Goal: Task Accomplishment & Management: Manage account settings

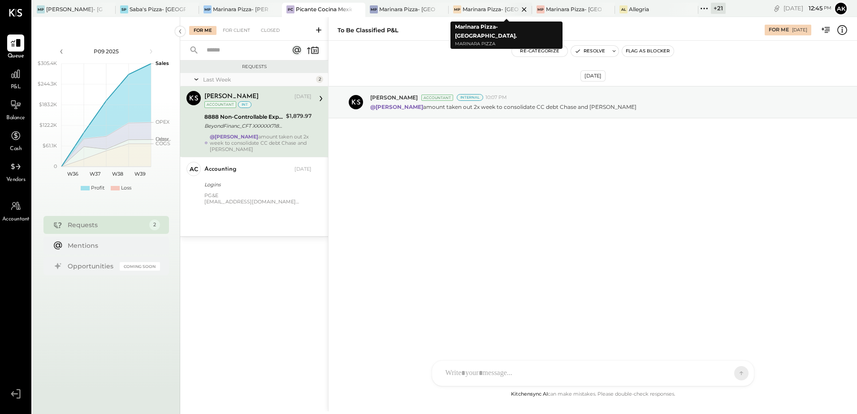
click at [506, 8] on div at bounding box center [516, 9] width 31 height 13
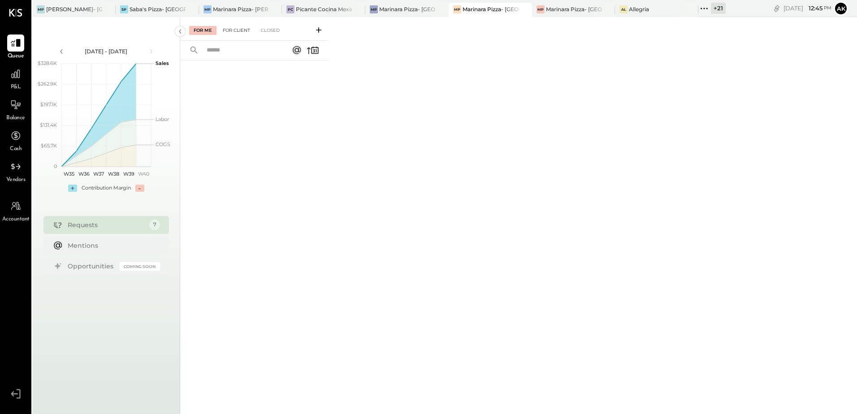
click at [246, 27] on div "For Client" at bounding box center [236, 30] width 36 height 9
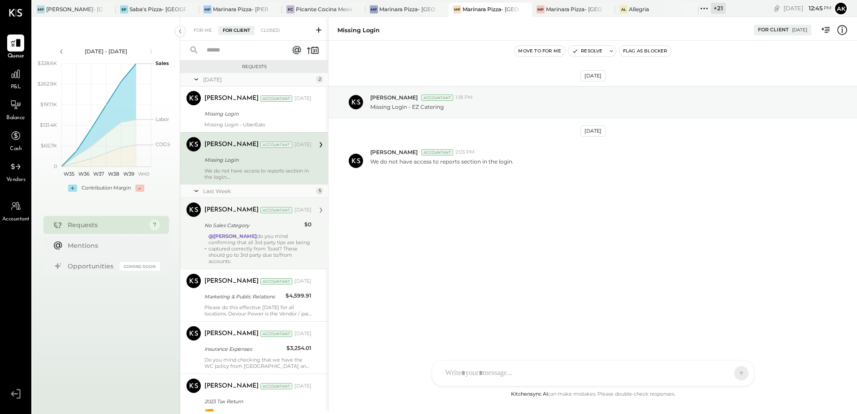
click at [246, 259] on div "[PERSON_NAME] Accountant [PERSON_NAME] Accountant [DATE] No Sales Category $0 @…" at bounding box center [254, 233] width 148 height 71
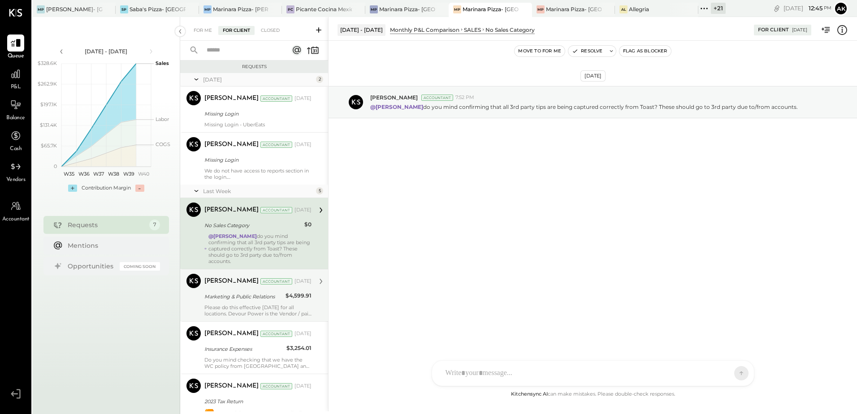
click at [235, 294] on div "Marketing & Public Relations" at bounding box center [243, 296] width 78 height 9
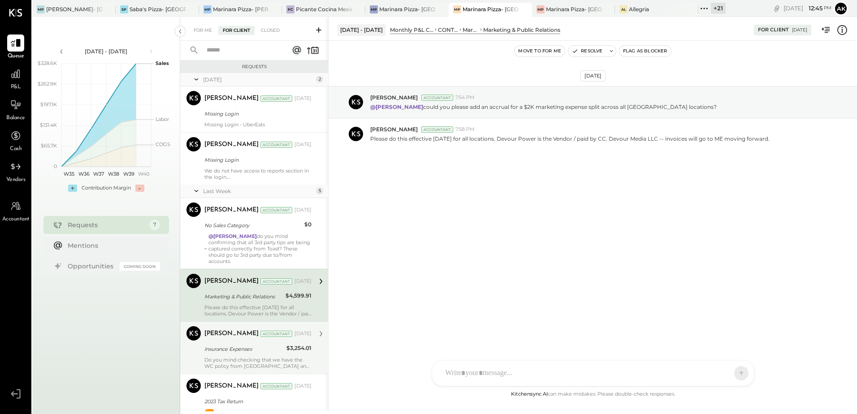
click at [243, 345] on div "Insurance Expenses" at bounding box center [243, 349] width 79 height 9
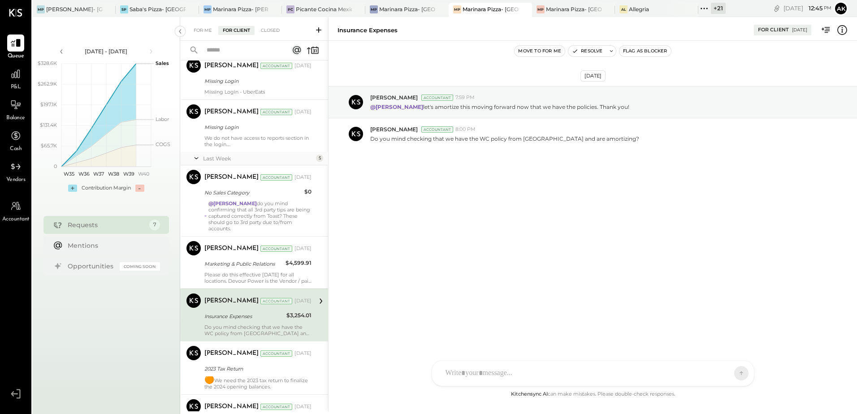
scroll to position [87, 0]
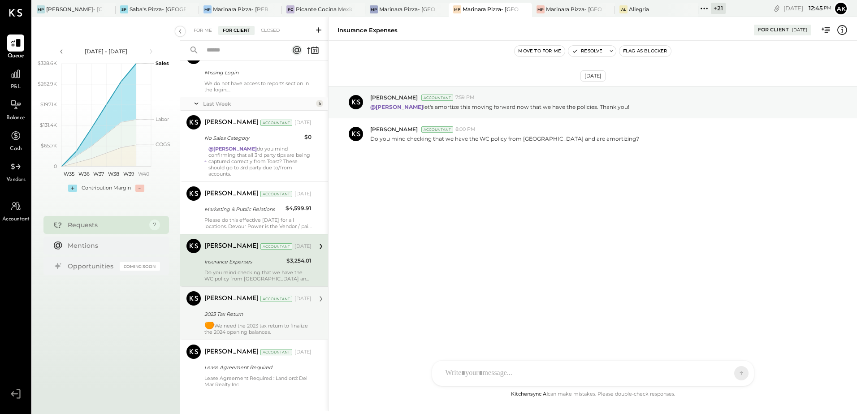
click at [283, 322] on div "🟠 We need the 2023 tax return to finalize the 2024 opening balances." at bounding box center [257, 328] width 107 height 13
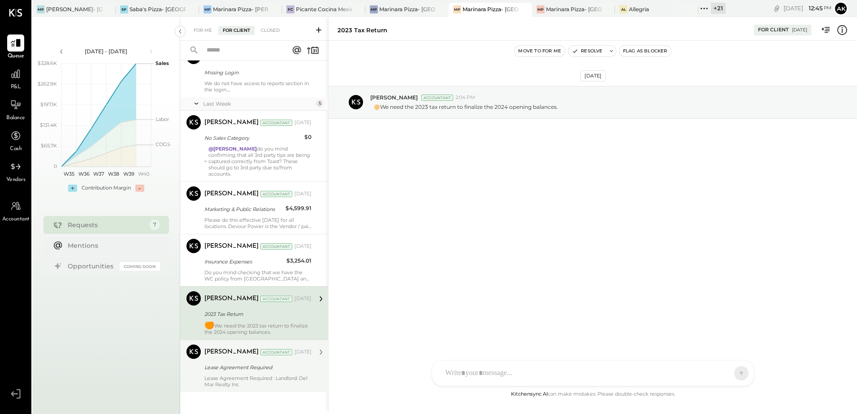
click at [227, 366] on div "Lease Agreement Required" at bounding box center [256, 367] width 104 height 11
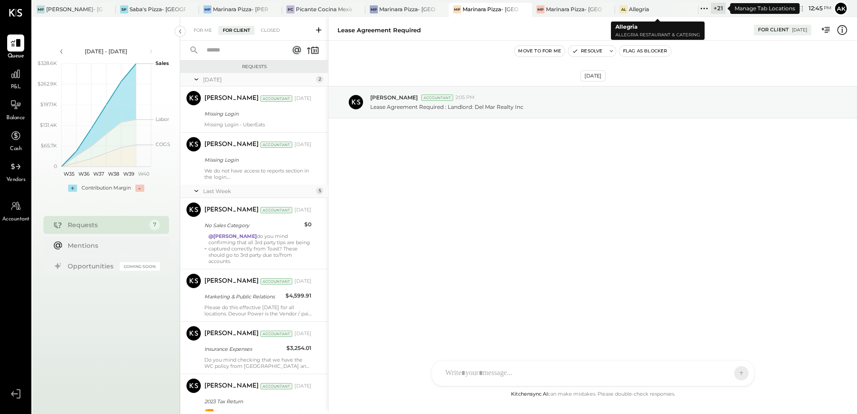
click at [704, 8] on icon at bounding box center [705, 9] width 12 height 12
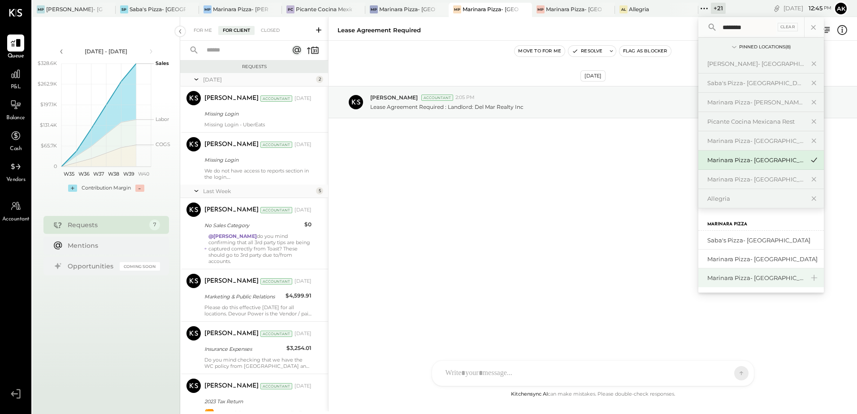
type input "********"
click at [773, 280] on div "Marinara Pizza- [GEOGRAPHIC_DATA]" at bounding box center [756, 278] width 97 height 9
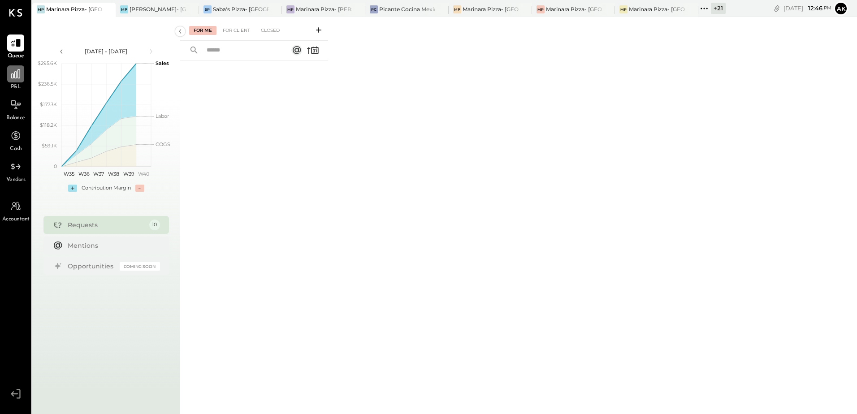
click at [17, 81] on div at bounding box center [15, 73] width 17 height 17
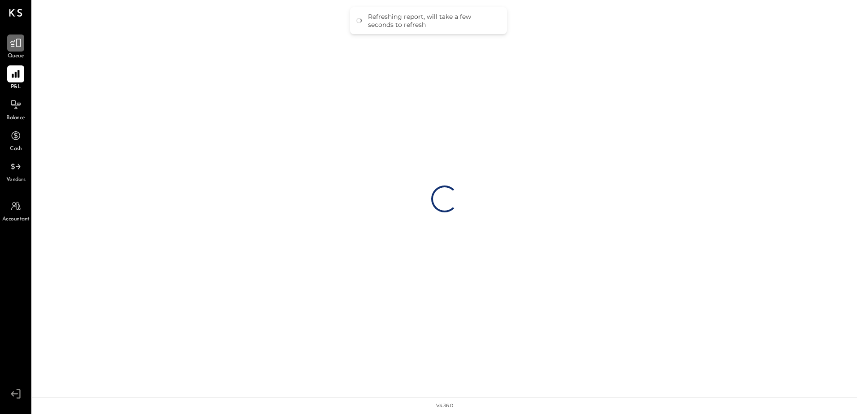
click at [14, 44] on icon at bounding box center [15, 43] width 11 height 9
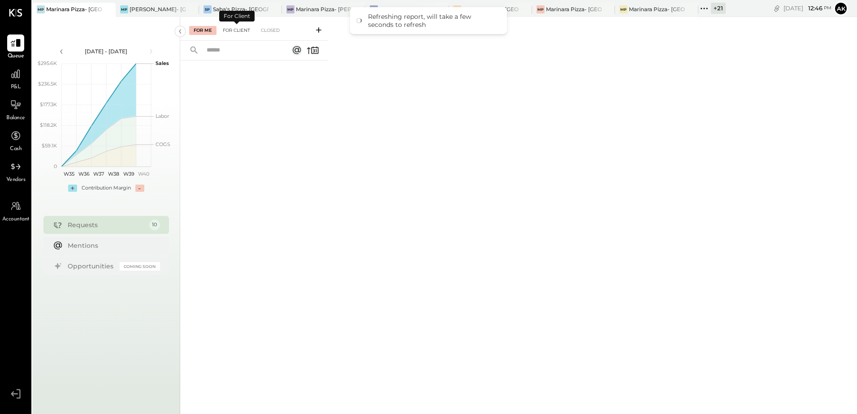
click at [233, 28] on div "For Client" at bounding box center [236, 30] width 36 height 9
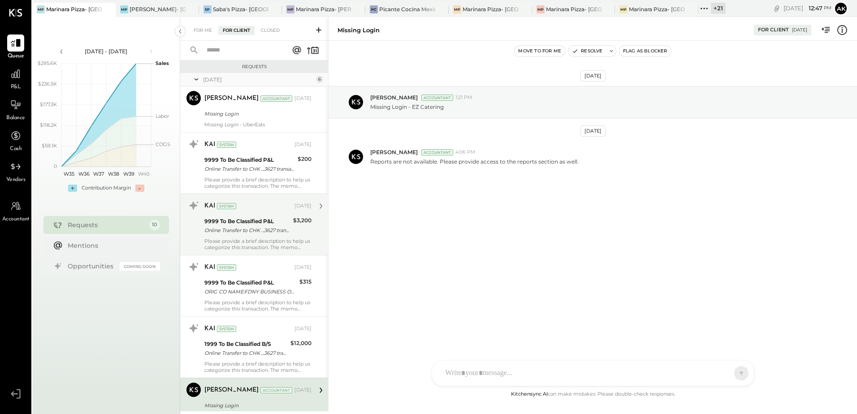
click at [257, 242] on div "Please provide a brief description to help us categorize this transaction. The …" at bounding box center [257, 244] width 107 height 13
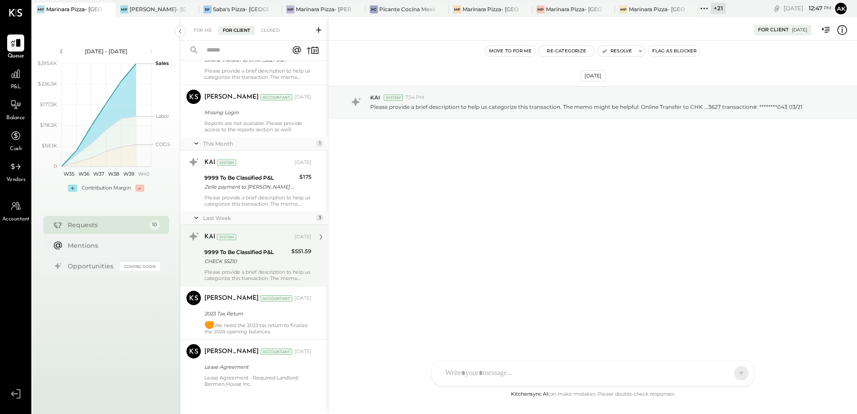
scroll to position [299, 0]
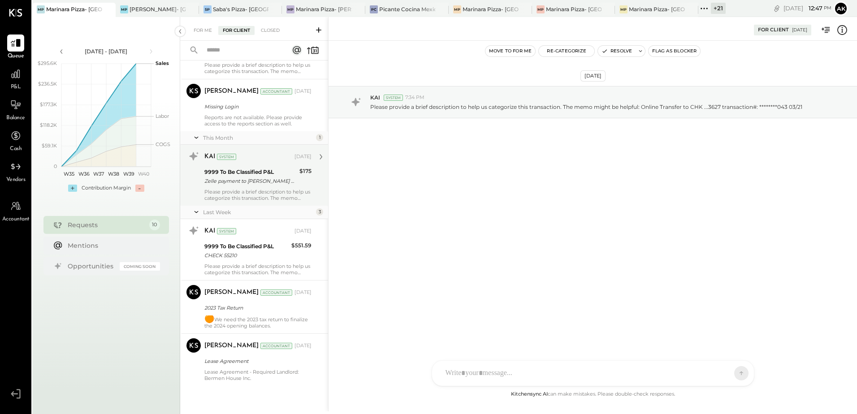
click at [262, 188] on div "KAI System [DATE] 9999 To Be Classified P&L Zelle payment to [PERSON_NAME] Son …" at bounding box center [257, 175] width 107 height 52
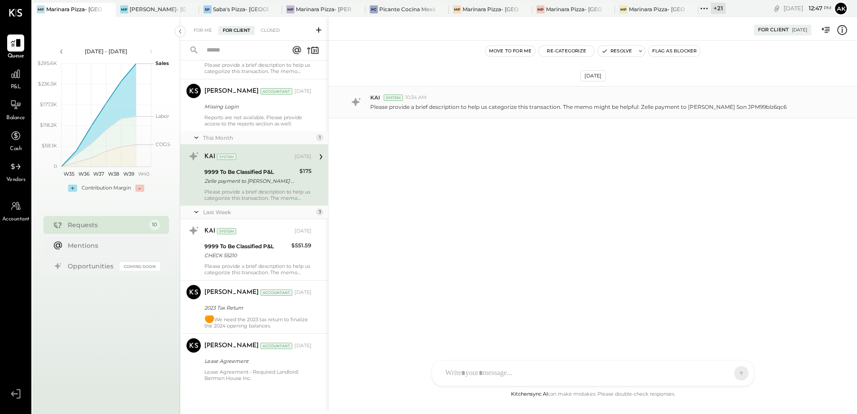
click at [800, 97] on div "KAI System 10:34 AM" at bounding box center [610, 98] width 480 height 8
click at [319, 156] on icon at bounding box center [321, 157] width 12 height 12
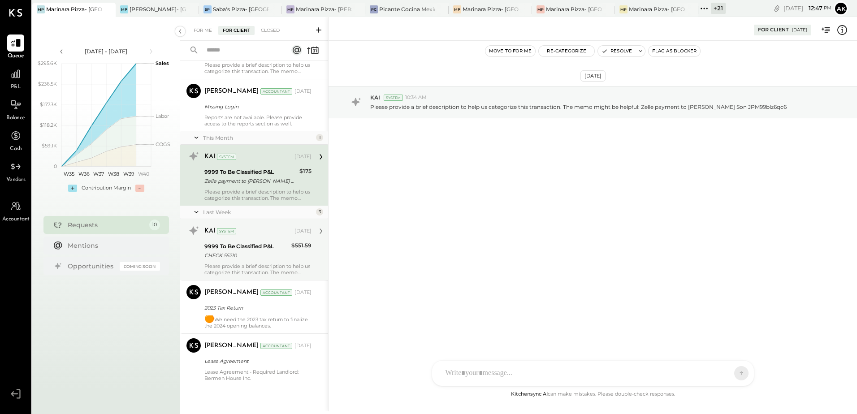
click at [279, 254] on div "CHECK 55210" at bounding box center [246, 255] width 84 height 9
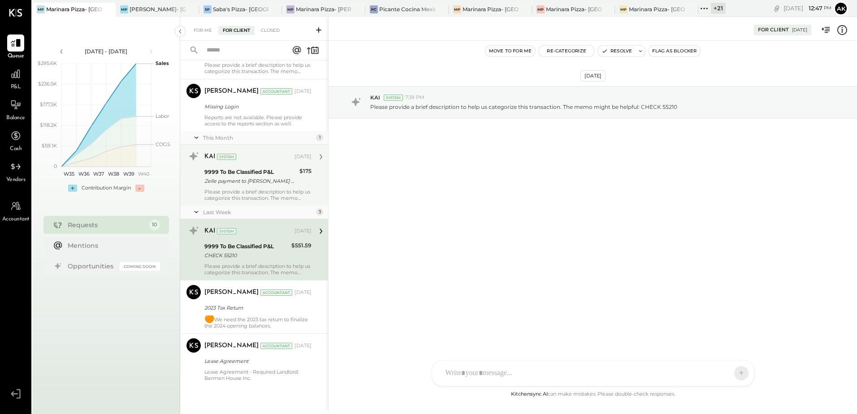
click at [253, 195] on div "Please provide a brief description to help us categorize this transaction. The …" at bounding box center [257, 195] width 107 height 13
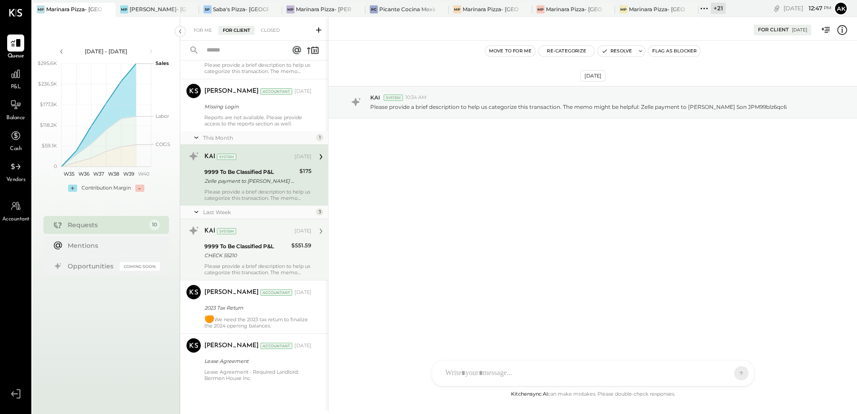
click at [252, 242] on div "9999 To Be Classified P&L" at bounding box center [246, 246] width 84 height 9
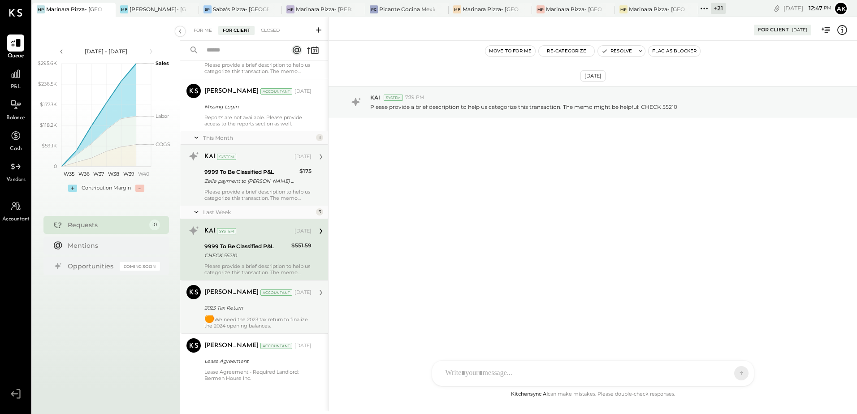
click at [241, 310] on div "2023 Tax Return" at bounding box center [256, 308] width 104 height 9
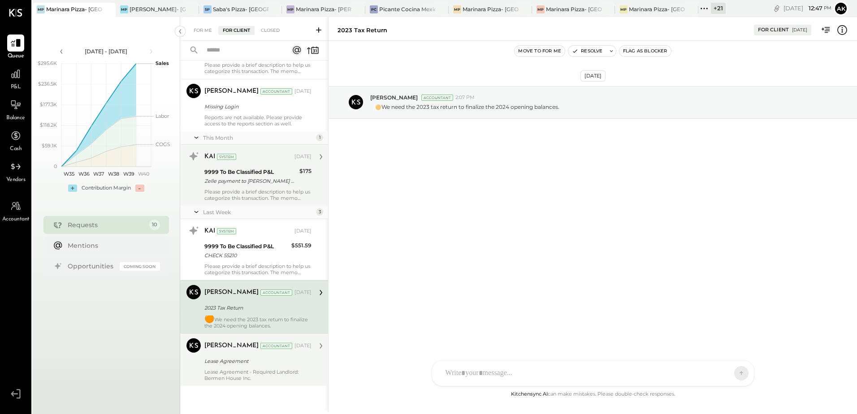
click at [247, 369] on div "Lease Agreement - Required Landlord: Bermen House Inc." at bounding box center [257, 375] width 107 height 13
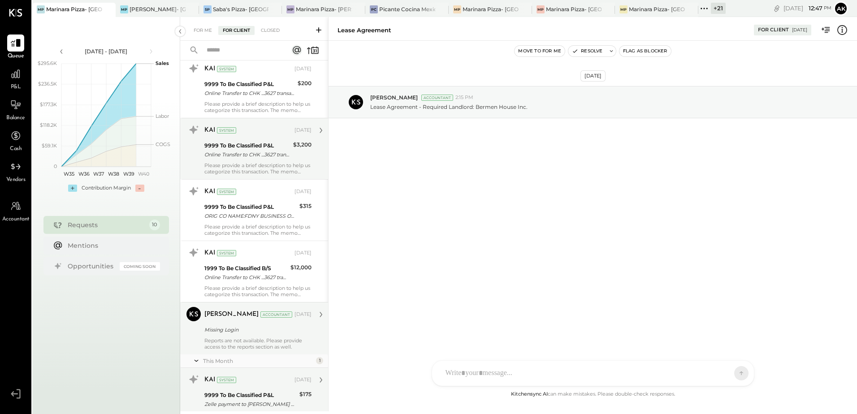
scroll to position [75, 0]
click at [253, 167] on div "Please provide a brief description to help us categorize this transaction. The …" at bounding box center [257, 169] width 107 height 13
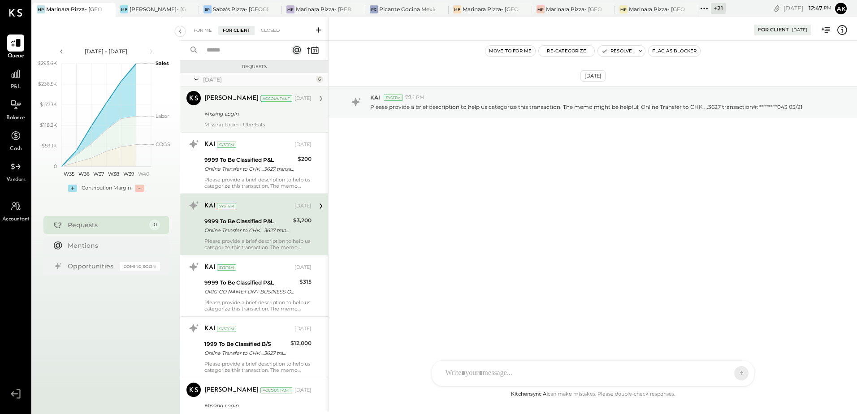
click at [239, 127] on div "Missing Login - UberEats" at bounding box center [257, 125] width 107 height 6
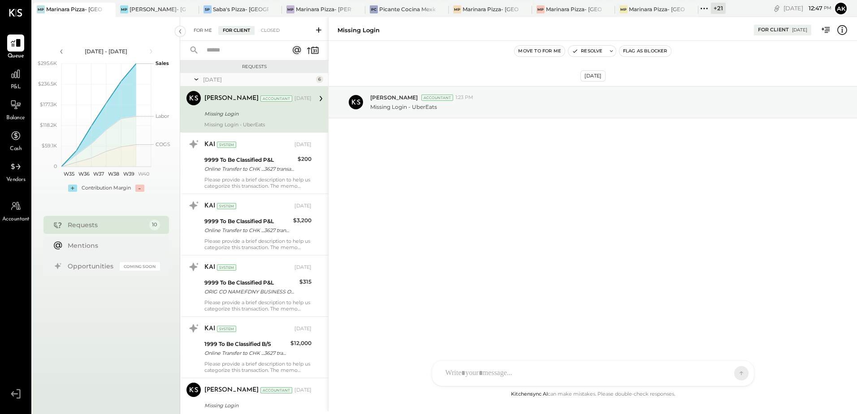
click at [202, 27] on div "For Me" at bounding box center [202, 30] width 27 height 9
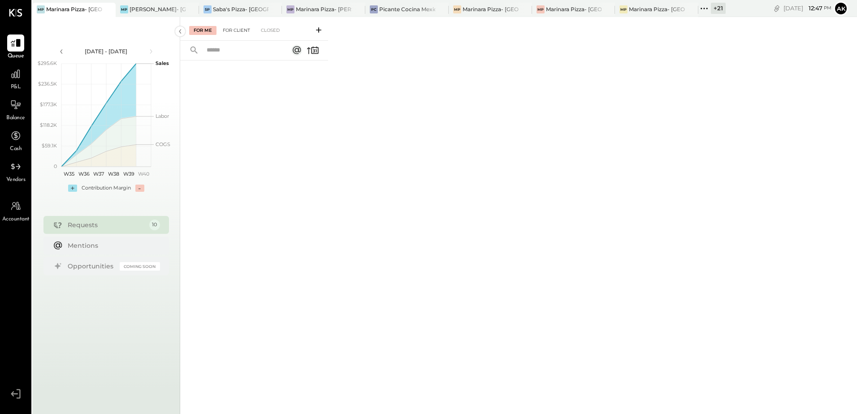
click at [251, 30] on div "For Client" at bounding box center [236, 30] width 36 height 9
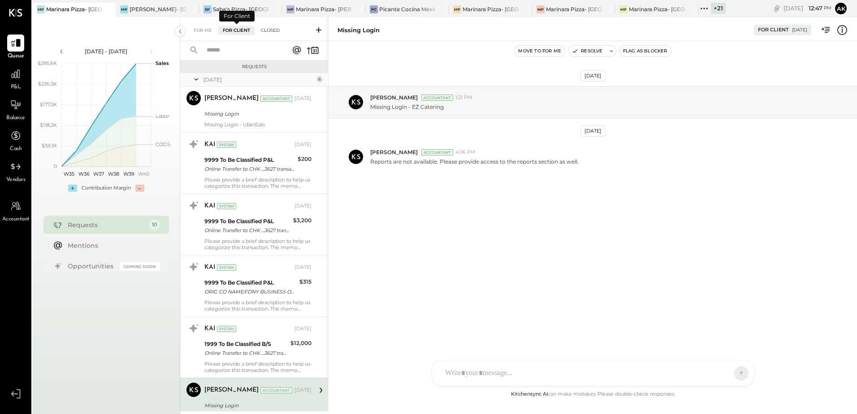
scroll to position [167, 0]
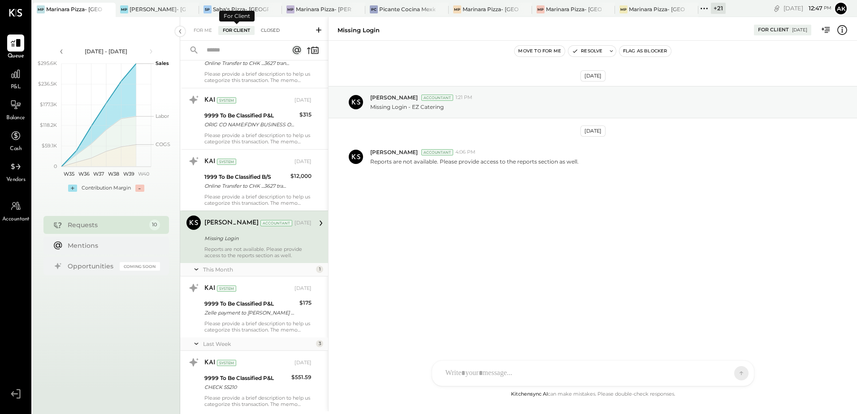
click at [274, 33] on div "Closed" at bounding box center [270, 30] width 28 height 9
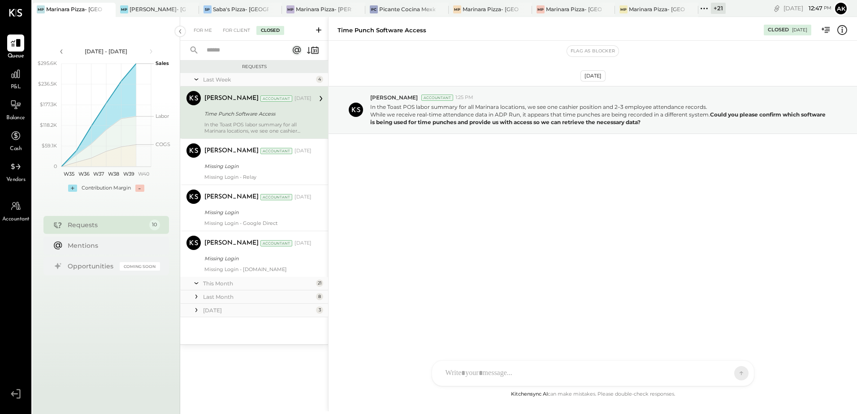
click at [200, 279] on icon at bounding box center [196, 283] width 9 height 22
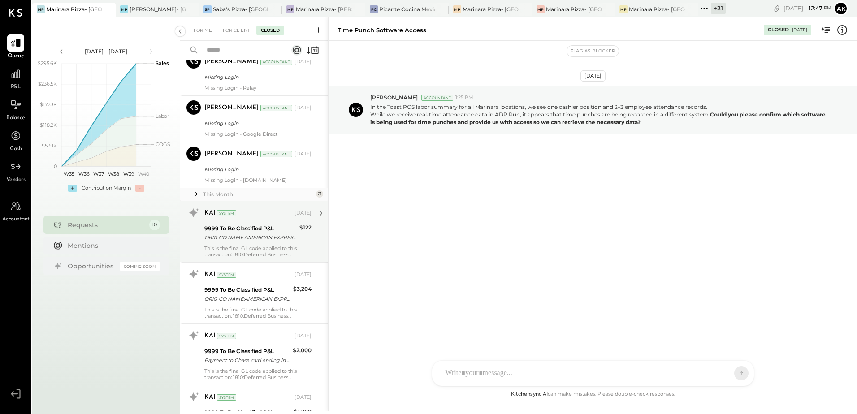
scroll to position [90, 0]
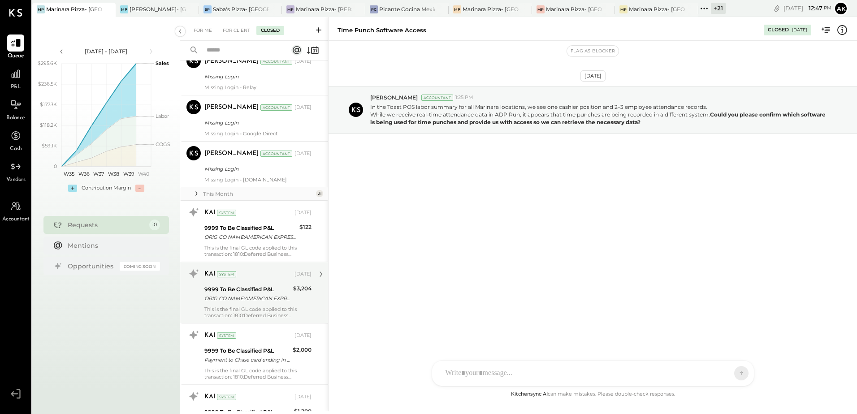
click at [243, 311] on div "This is the final GL code applied to this transaction: 1810:Deferred Business D…" at bounding box center [257, 312] width 107 height 13
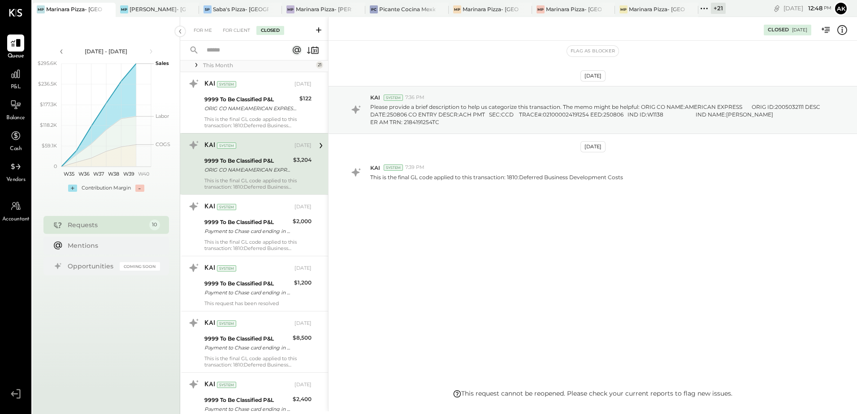
scroll to position [224, 0]
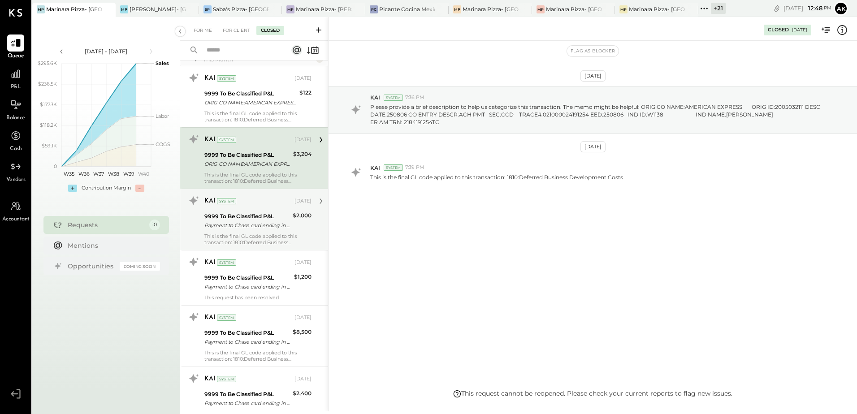
click at [262, 241] on div "This is the final GL code applied to this transaction: 1810:Deferred Business D…" at bounding box center [257, 239] width 107 height 13
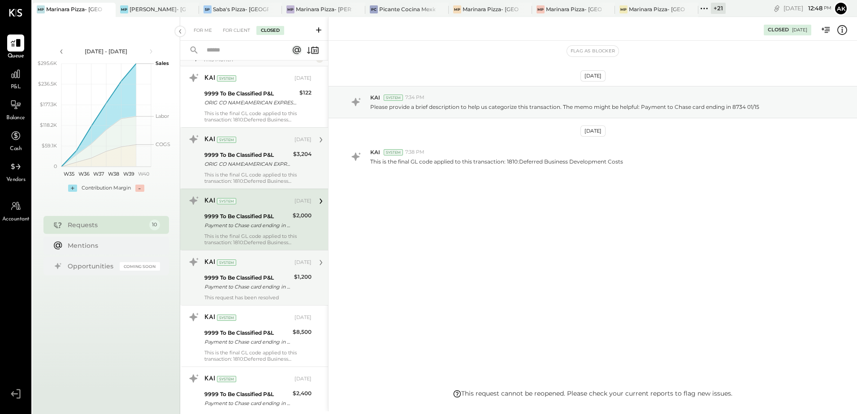
click at [263, 289] on div "Payment to Chase card ending in 8734 08/22" at bounding box center [247, 286] width 87 height 9
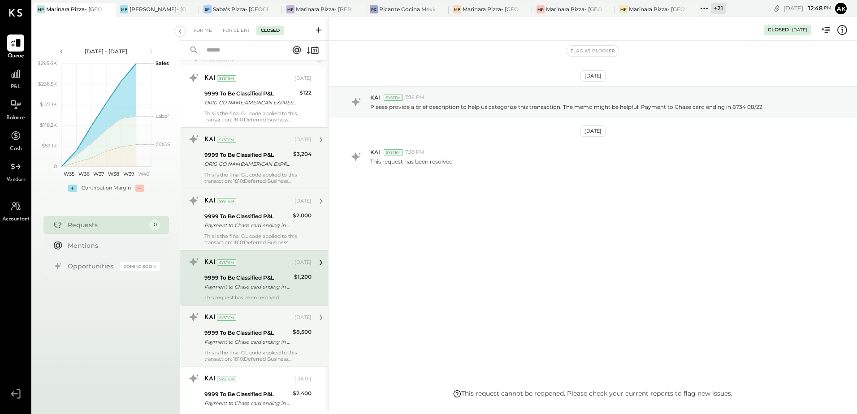
click at [263, 339] on div "Payment to Chase card ending in 8734 10/24" at bounding box center [247, 342] width 86 height 9
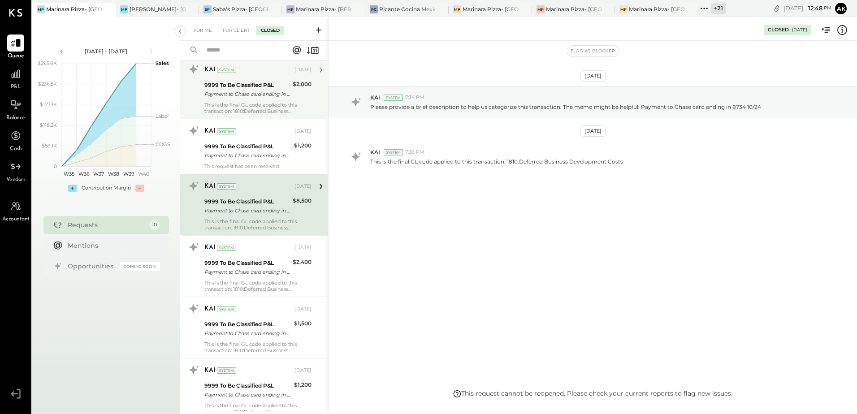
scroll to position [359, 0]
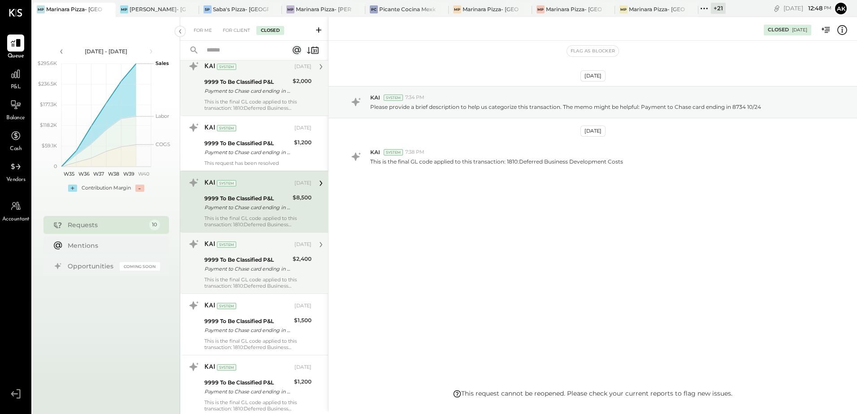
click at [261, 285] on div "This is the final GL code applied to this transaction: 1810:Deferred Business D…" at bounding box center [257, 283] width 107 height 13
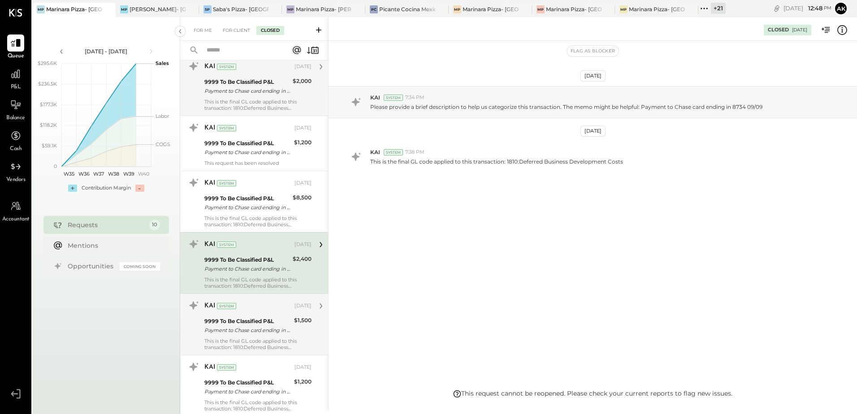
click at [260, 340] on div "This is the final GL code applied to this transaction: 1810:Deferred Business D…" at bounding box center [257, 344] width 107 height 13
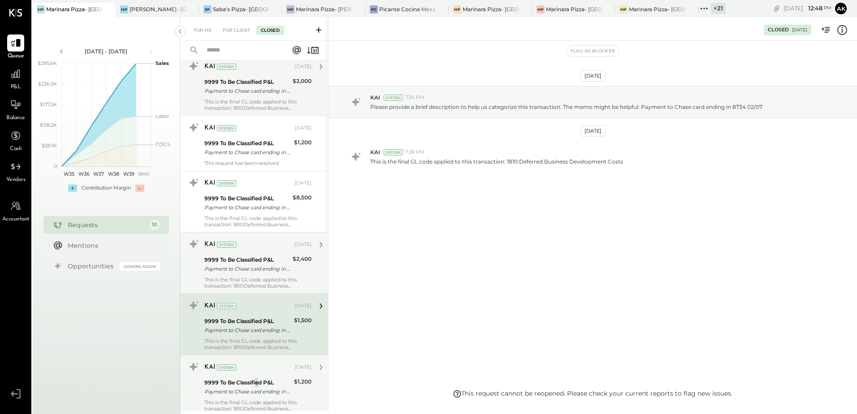
click at [256, 379] on div "KAI System [DATE] 9999 To Be Classified P&L Payment to Chase card ending in 873…" at bounding box center [257, 386] width 107 height 52
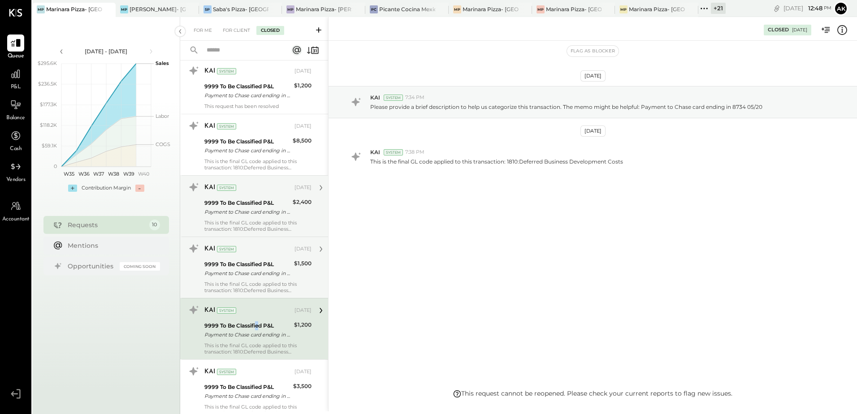
scroll to position [538, 0]
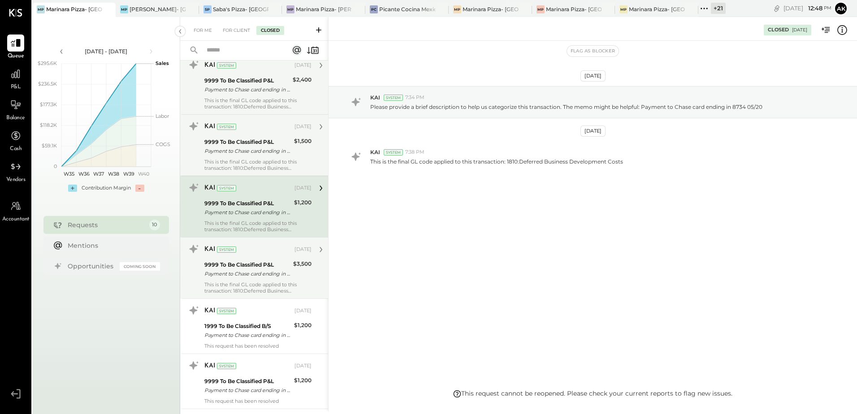
click at [260, 273] on div "Payment to Chase card ending in 8734 10/29" at bounding box center [247, 273] width 86 height 9
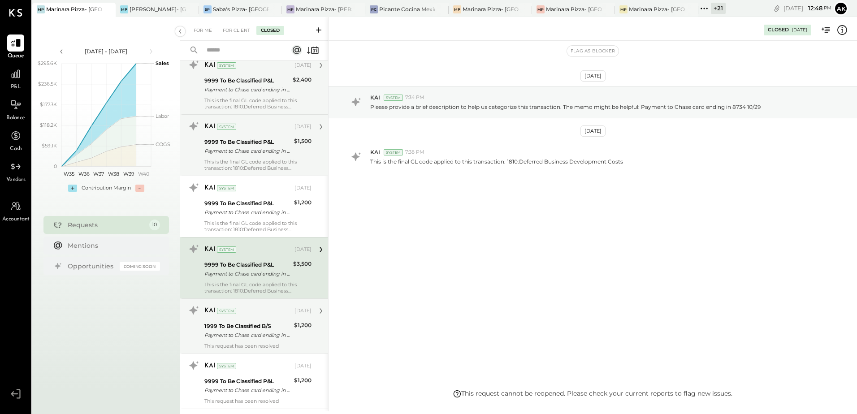
click at [259, 331] on div "Payment to Chase card ending in 8734 07/23" at bounding box center [247, 335] width 87 height 9
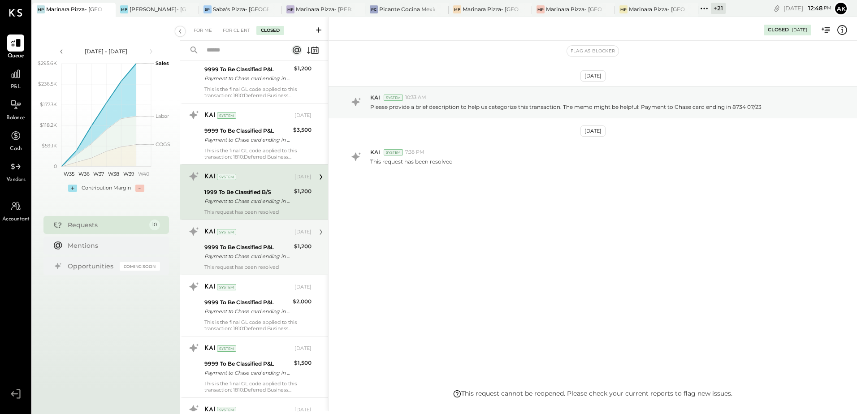
scroll to position [673, 0]
click at [258, 257] on div "Payment to Chase card ending in 8734 07/23" at bounding box center [247, 256] width 87 height 9
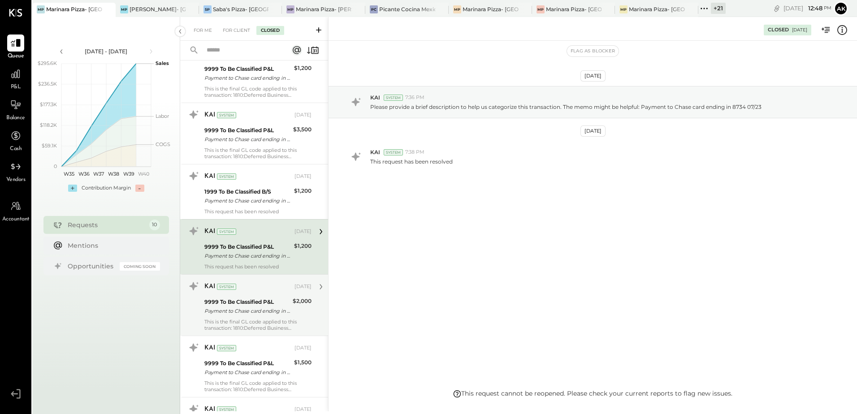
click at [269, 320] on div "This is the final GL code applied to this transaction: 1810:Deferred Business D…" at bounding box center [257, 325] width 107 height 13
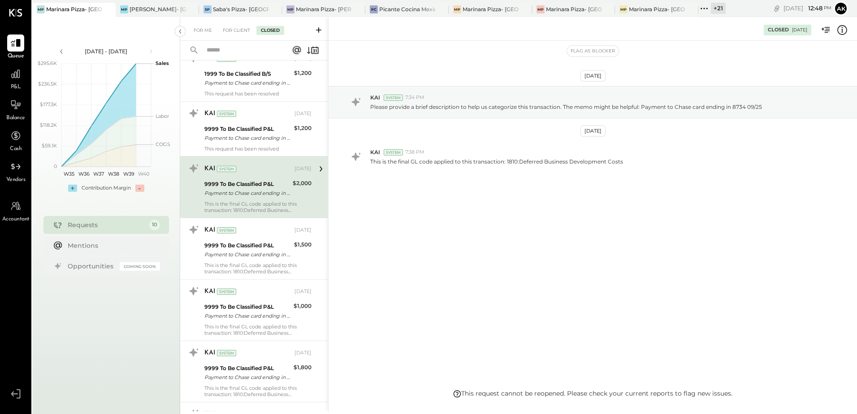
scroll to position [807, 0]
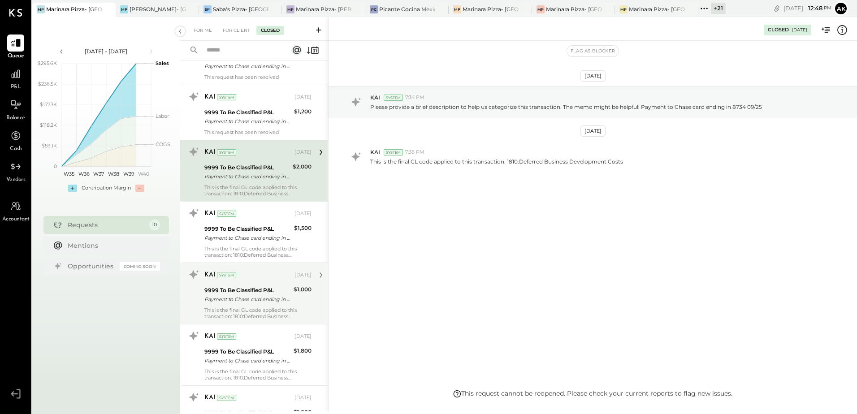
click at [256, 292] on div "9999 To Be Classified P&L" at bounding box center [247, 290] width 87 height 9
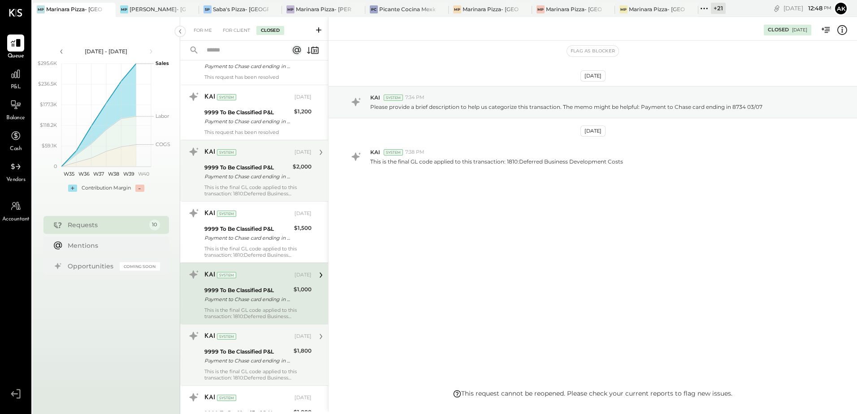
click at [268, 365] on div "Payment to Chase card ending in 8734 06/18" at bounding box center [247, 360] width 87 height 9
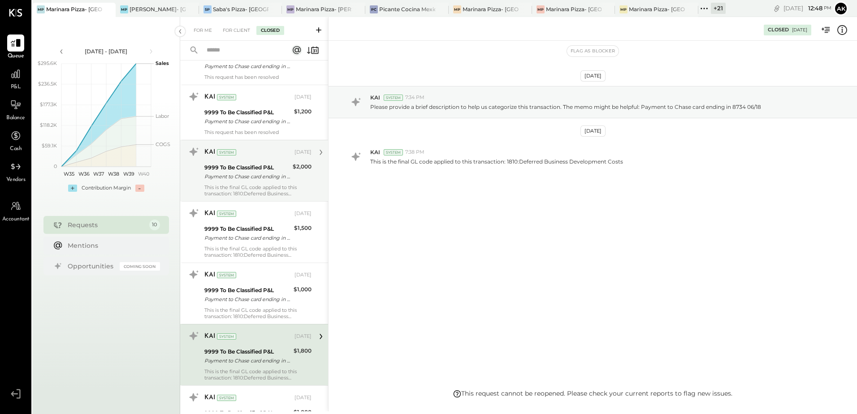
scroll to position [942, 0]
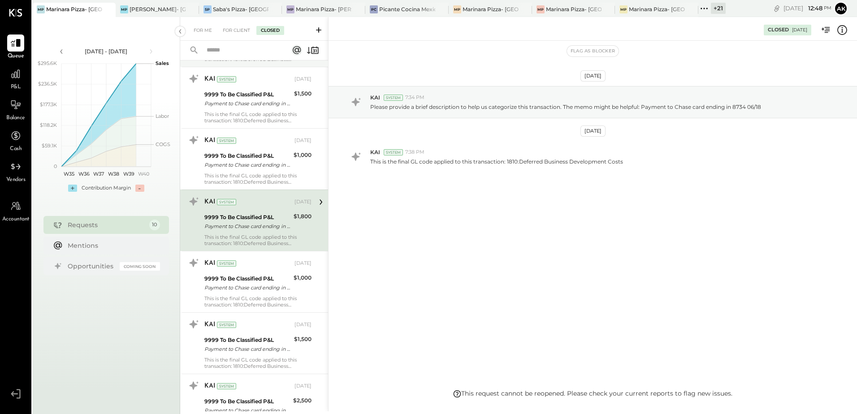
click at [268, 365] on div "This is the final GL code applied to this transaction: 1810:Deferred Business D…" at bounding box center [257, 363] width 107 height 13
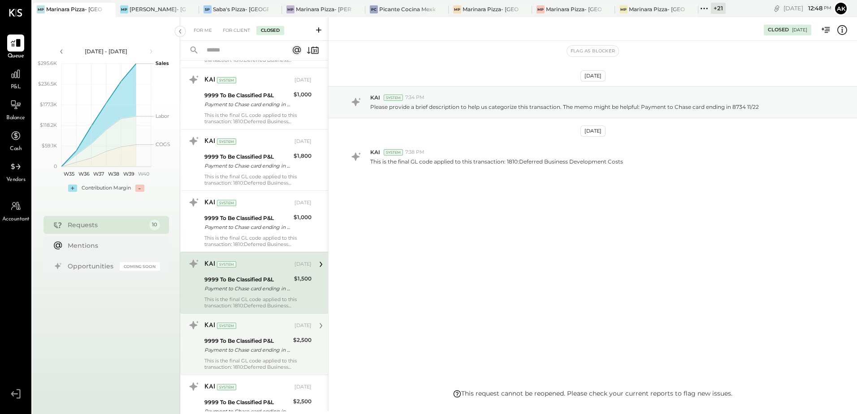
scroll to position [1121, 0]
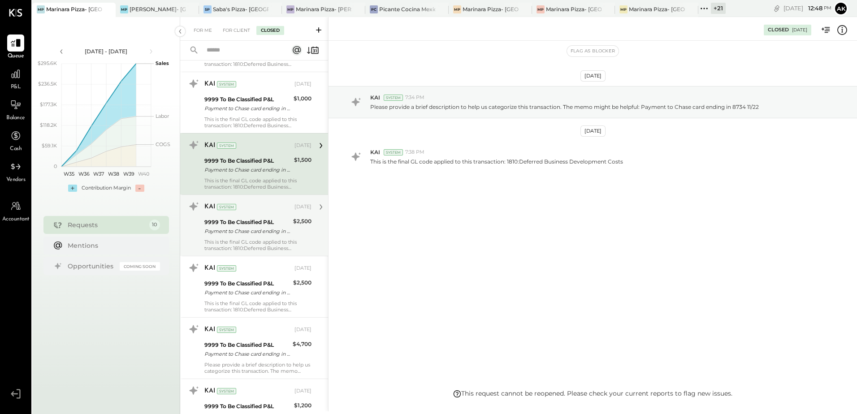
click at [265, 234] on div "Payment to Chase card ending in 8734 10/17" at bounding box center [247, 231] width 86 height 9
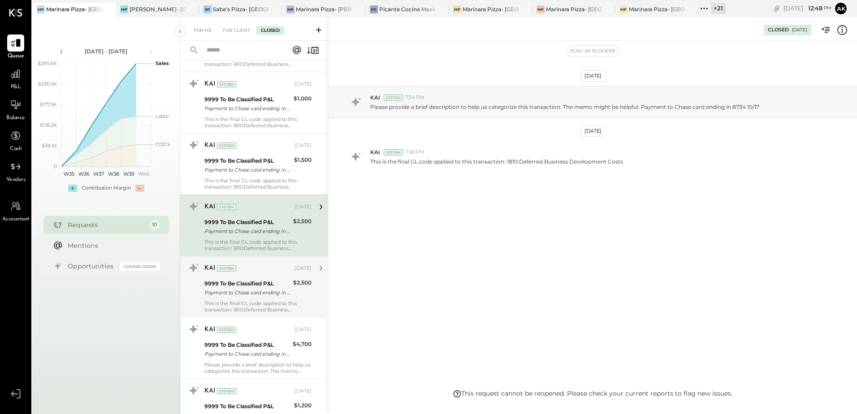
click at [265, 277] on div "KAI System [DATE] 9999 To Be Classified P&L Payment to Chase card ending in 873…" at bounding box center [257, 287] width 107 height 52
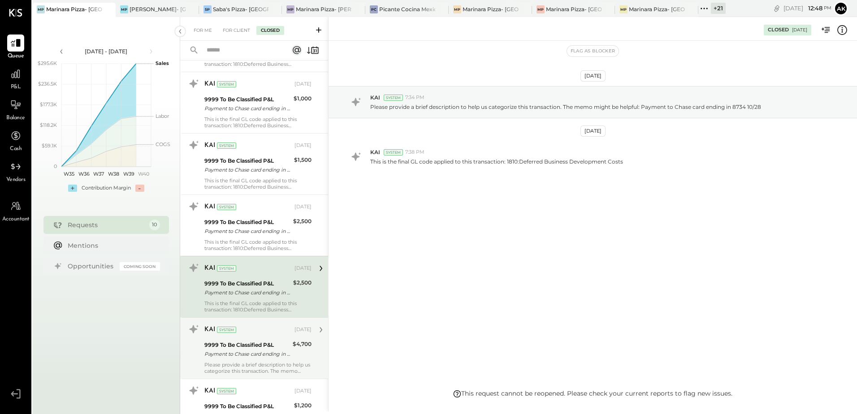
drag, startPoint x: 256, startPoint y: 339, endPoint x: 256, endPoint y: 358, distance: 18.8
click at [256, 342] on div "9999 To Be Classified P&L Payment to Chase card ending in 8734 07/23" at bounding box center [247, 350] width 86 height 20
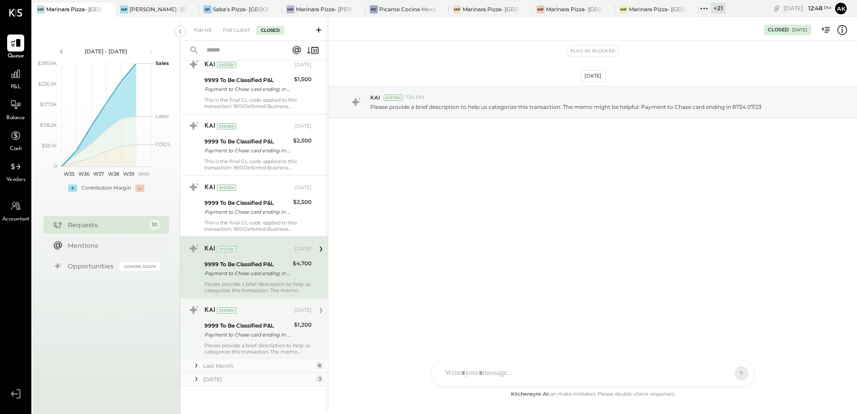
scroll to position [1202, 0]
click at [256, 336] on div "Payment to Chase card ending in 8734 08/12" at bounding box center [247, 334] width 87 height 9
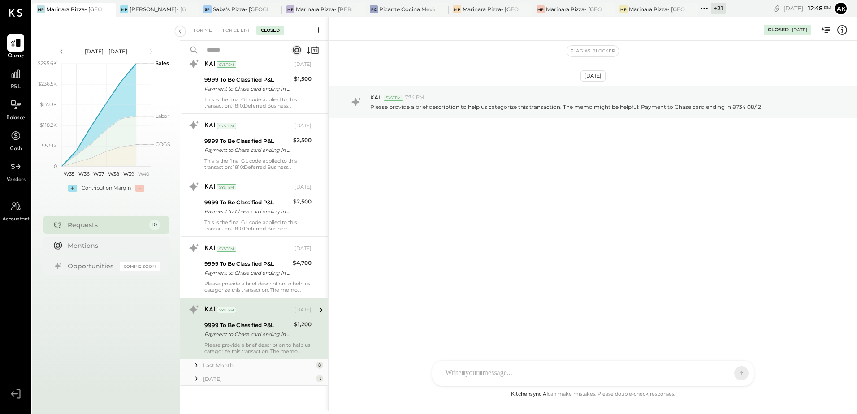
click at [195, 365] on icon at bounding box center [196, 365] width 9 height 9
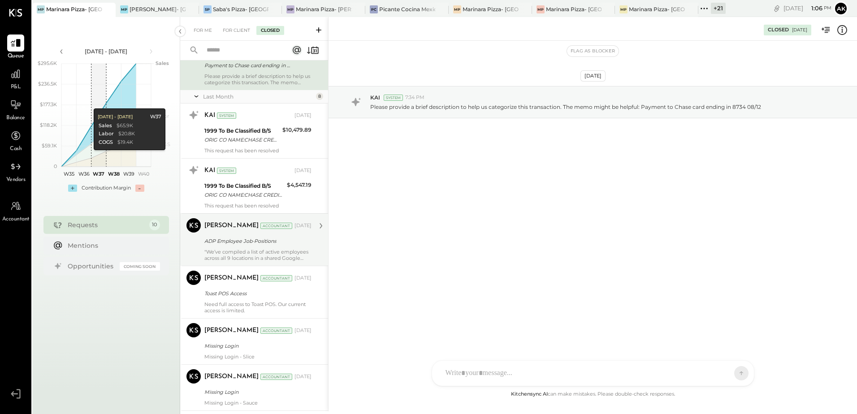
scroll to position [1202, 0]
